Goal: Transaction & Acquisition: Purchase product/service

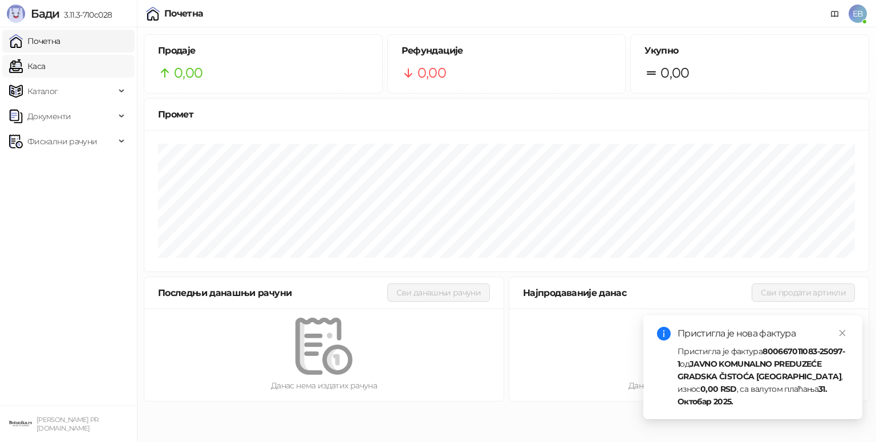
click at [43, 63] on link "Каса" at bounding box center [27, 66] width 36 height 23
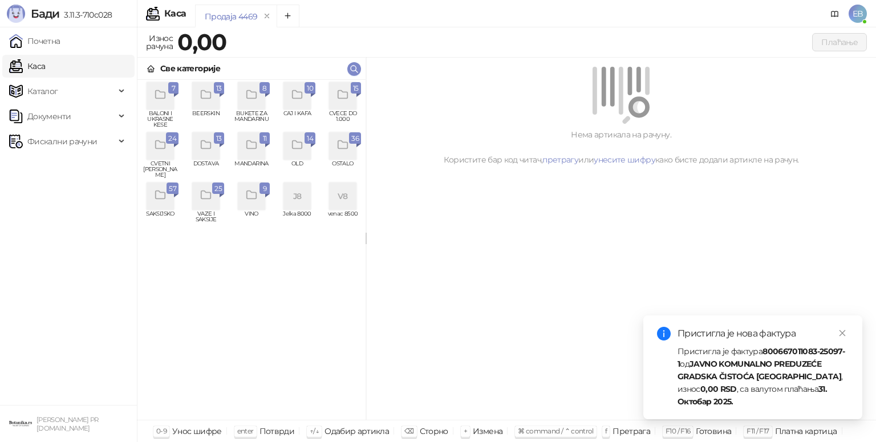
click at [157, 137] on div "grid" at bounding box center [160, 145] width 27 height 27
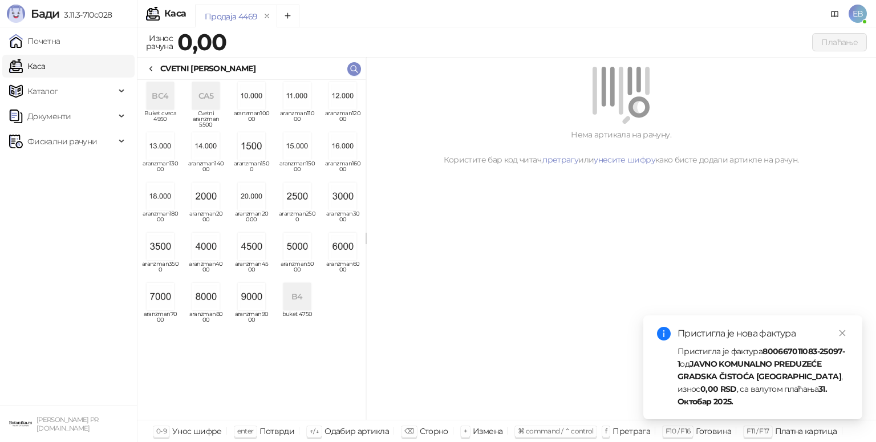
click at [205, 245] on img "grid" at bounding box center [205, 246] width 27 height 27
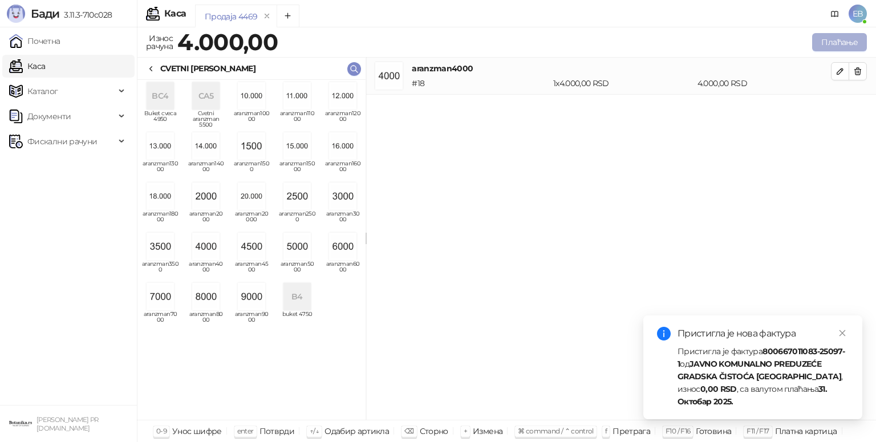
click at [825, 37] on button "Плаћање" at bounding box center [839, 42] width 55 height 18
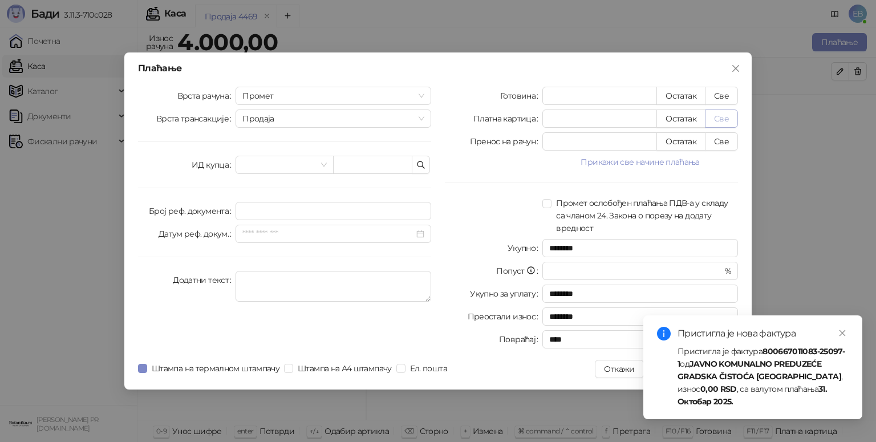
click at [720, 119] on button "Све" at bounding box center [721, 119] width 33 height 18
type input "****"
click at [843, 331] on icon "close" at bounding box center [843, 333] width 8 height 8
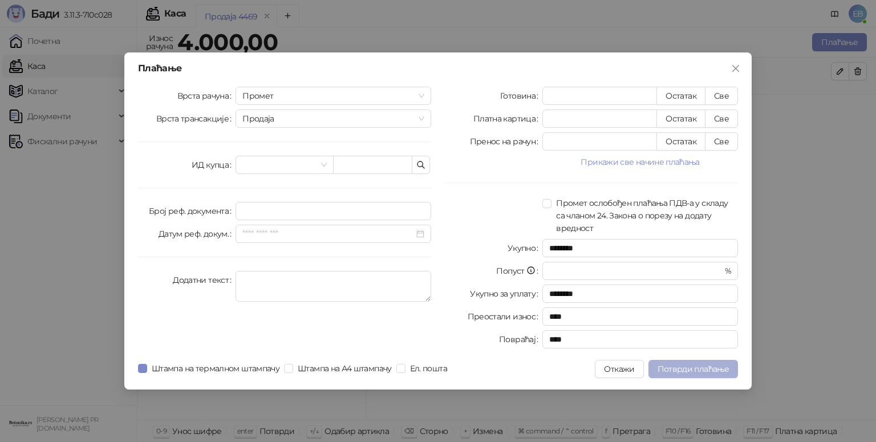
click at [705, 370] on span "Потврди плаћање" at bounding box center [693, 369] width 71 height 10
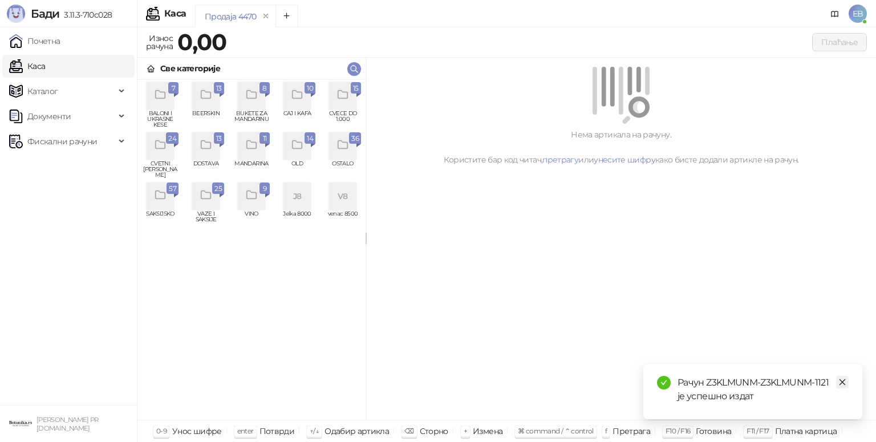
click at [842, 386] on link "Close" at bounding box center [842, 382] width 13 height 13
